Goal: Information Seeking & Learning: Check status

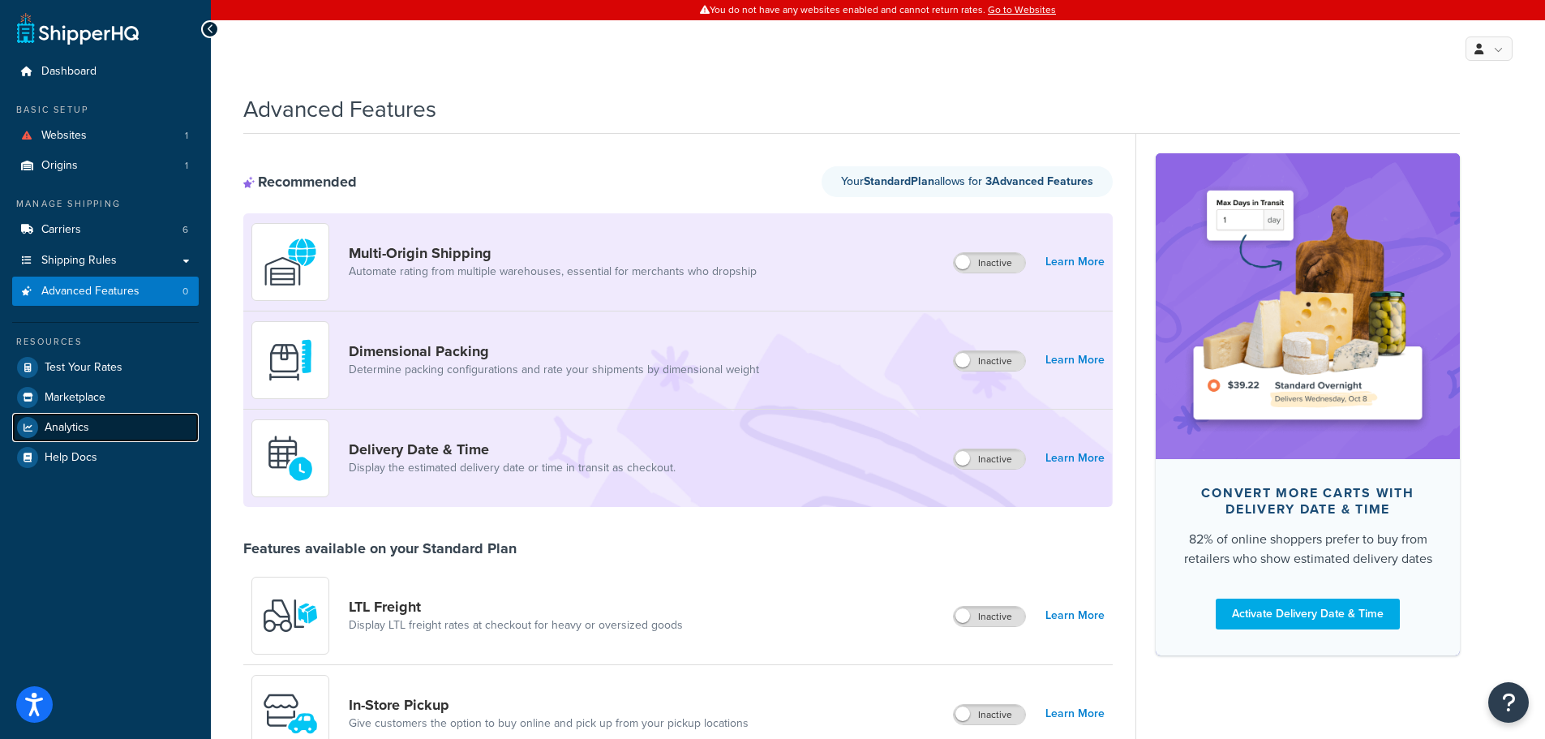
click at [91, 425] on link "Analytics" at bounding box center [105, 427] width 187 height 29
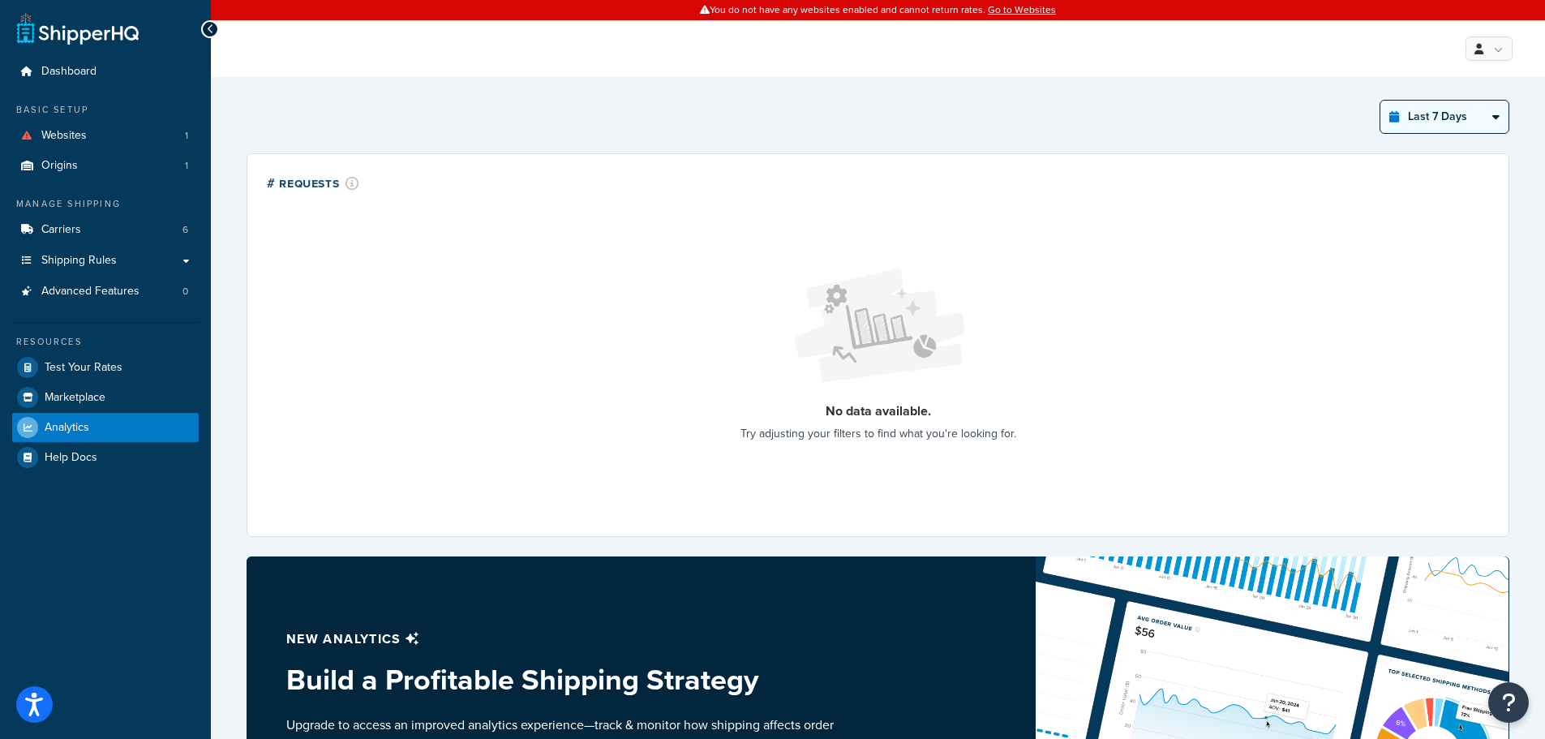
click at [1459, 106] on select "Last 24 Hours Last 7 Days Last 30 Days Last 3 Months Last 6 Months Last 12 Mont…" at bounding box center [1445, 117] width 128 height 32
click at [1381, 101] on select "Last 24 Hours Last 7 Days Last 30 Days Last 3 Months Last 6 Months Last 12 Mont…" at bounding box center [1445, 117] width 128 height 32
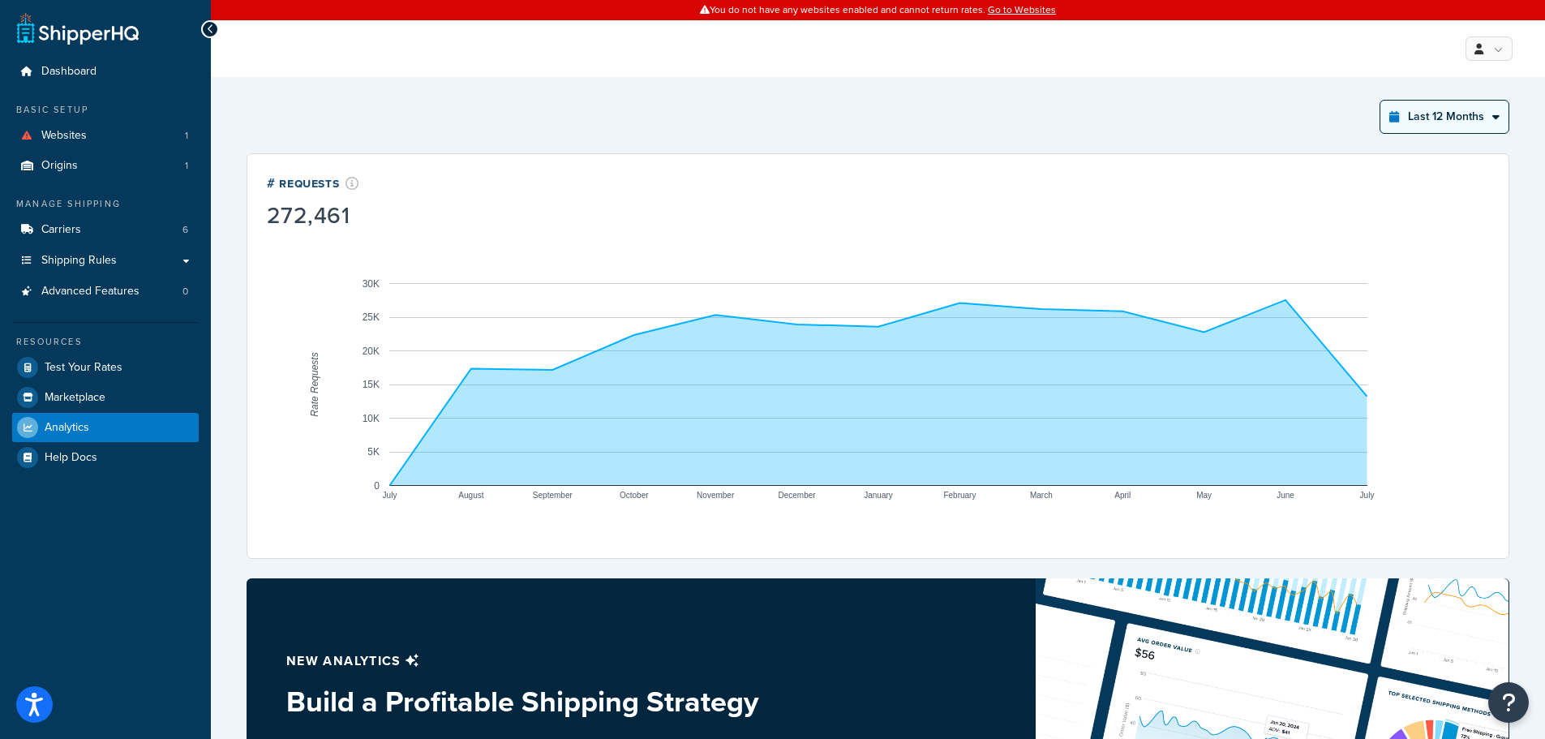
click at [1460, 112] on select "Last 24 Hours Last 7 Days Last 30 Days Last 3 Months Last 6 Months Last 12 Mont…" at bounding box center [1445, 117] width 128 height 32
click at [1381, 101] on select "Last 24 Hours Last 7 Days Last 30 Days Last 3 Months Last 6 Months Last 12 Mont…" at bounding box center [1445, 117] width 128 height 32
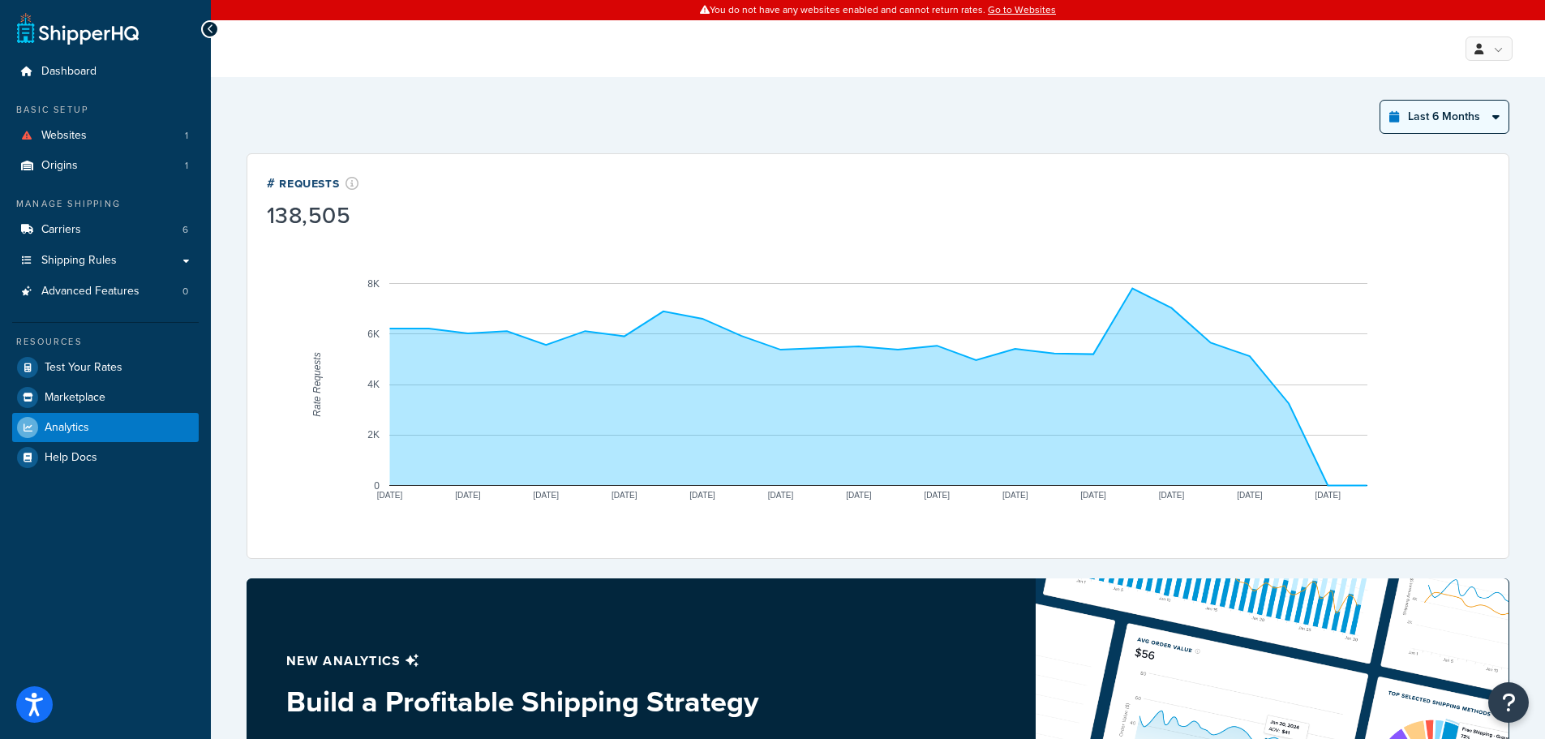
click at [1414, 110] on select "Last 24 Hours Last 7 Days Last 30 Days Last 3 Months Last 6 Months Last 12 Mont…" at bounding box center [1445, 117] width 128 height 32
click at [1419, 271] on rect "A chart." at bounding box center [878, 384] width 1222 height 308
click at [1437, 114] on select "Last 24 Hours Last 7 Days Last 30 Days Last 3 Months Last 6 Months Last 12 Mont…" at bounding box center [1445, 117] width 128 height 32
select select "last_year"
click at [1381, 101] on select "Last 24 Hours Last 7 Days Last 30 Days Last 3 Months Last 6 Months Last 12 Mont…" at bounding box center [1445, 117] width 128 height 32
